Goal: Find specific page/section

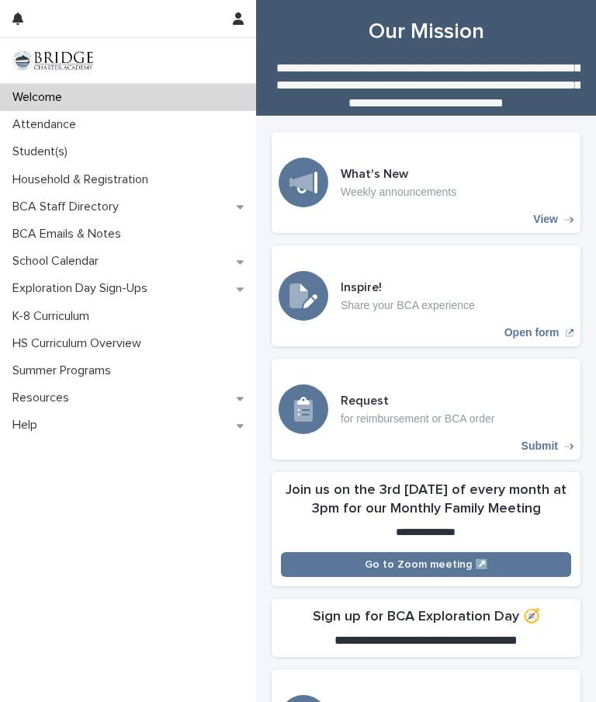
click at [54, 118] on p "Attendance" at bounding box center [47, 124] width 82 height 15
